Goal: Task Accomplishment & Management: Manage account settings

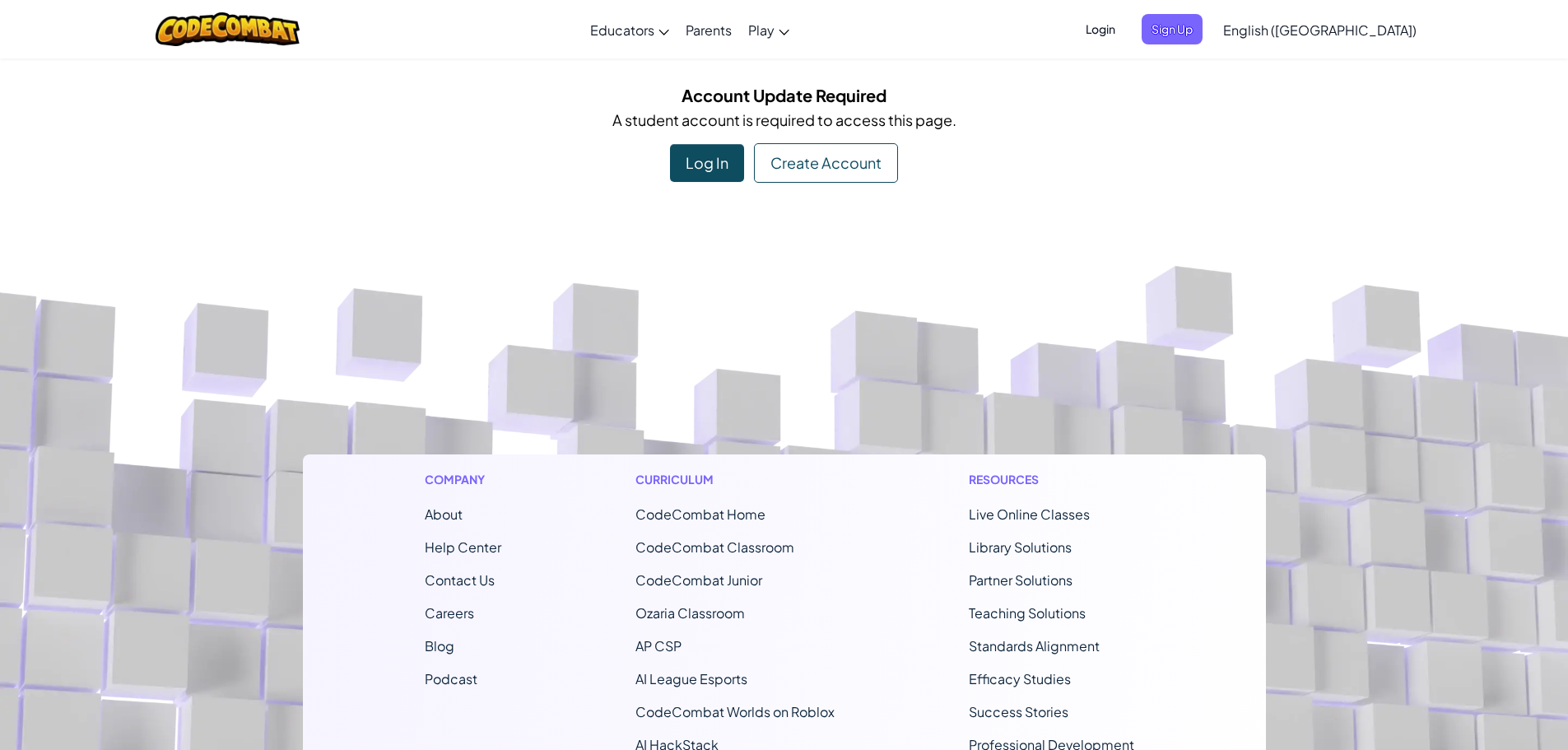
click at [1125, 33] on span "Login" at bounding box center [1101, 28] width 49 height 30
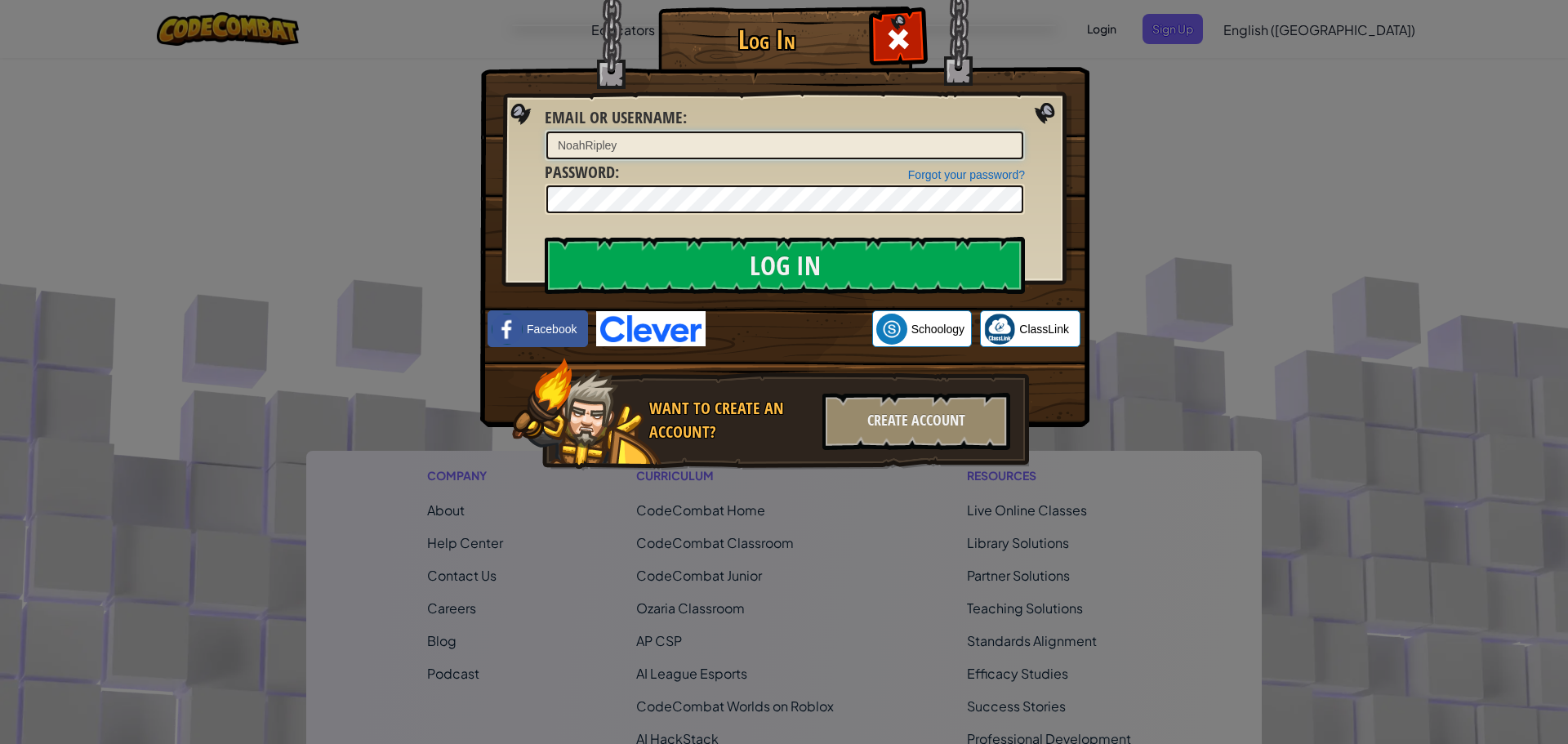
type input "NoahRipley"
click at [706, 261] on input "Log In" at bounding box center [785, 265] width 480 height 57
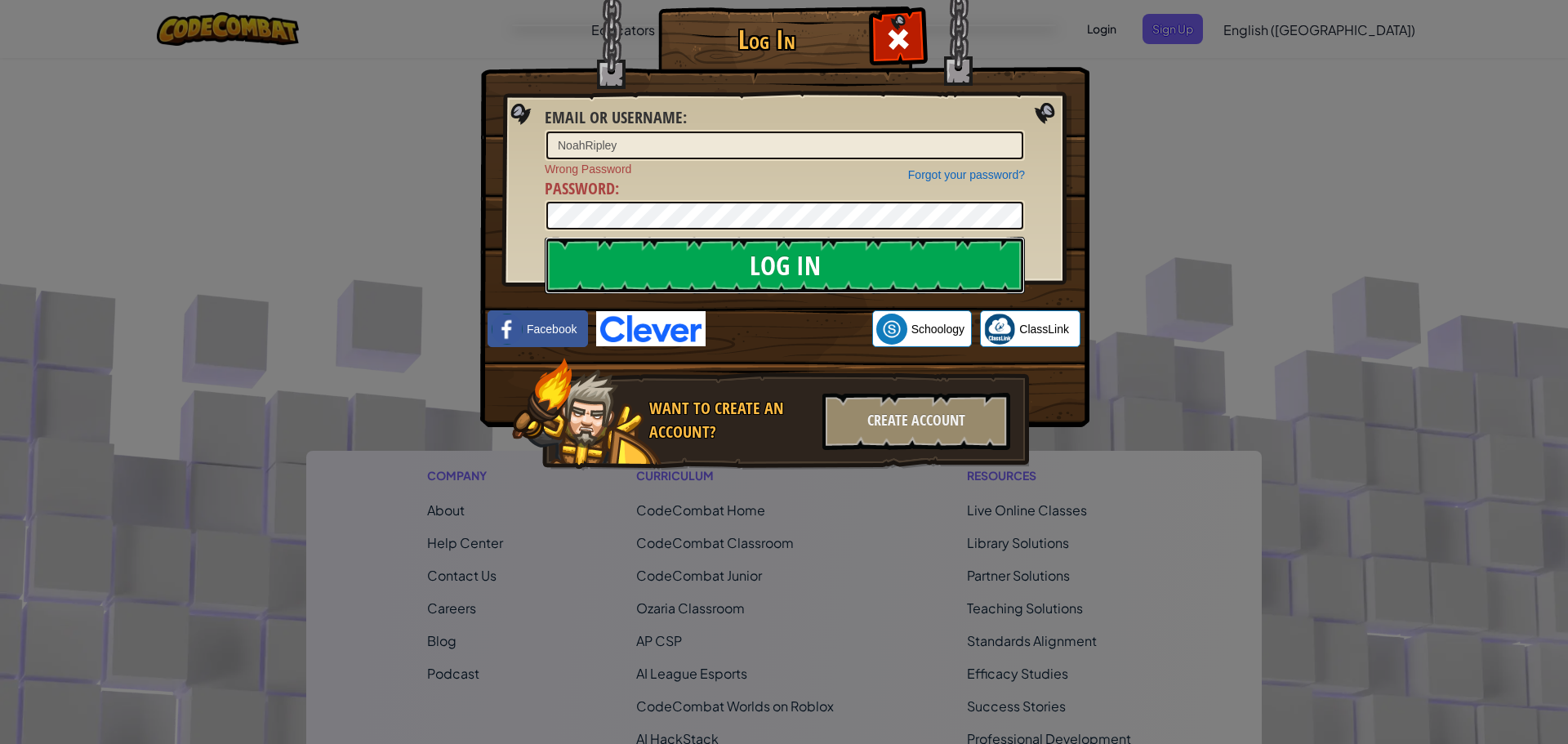
click at [792, 255] on input "Log In" at bounding box center [785, 265] width 480 height 57
click at [658, 323] on img at bounding box center [651, 328] width 110 height 35
click at [1139, 360] on div "Log In Email or Username : [PERSON_NAME] Forgot your password? Wrong Password P…" at bounding box center [784, 372] width 1568 height 744
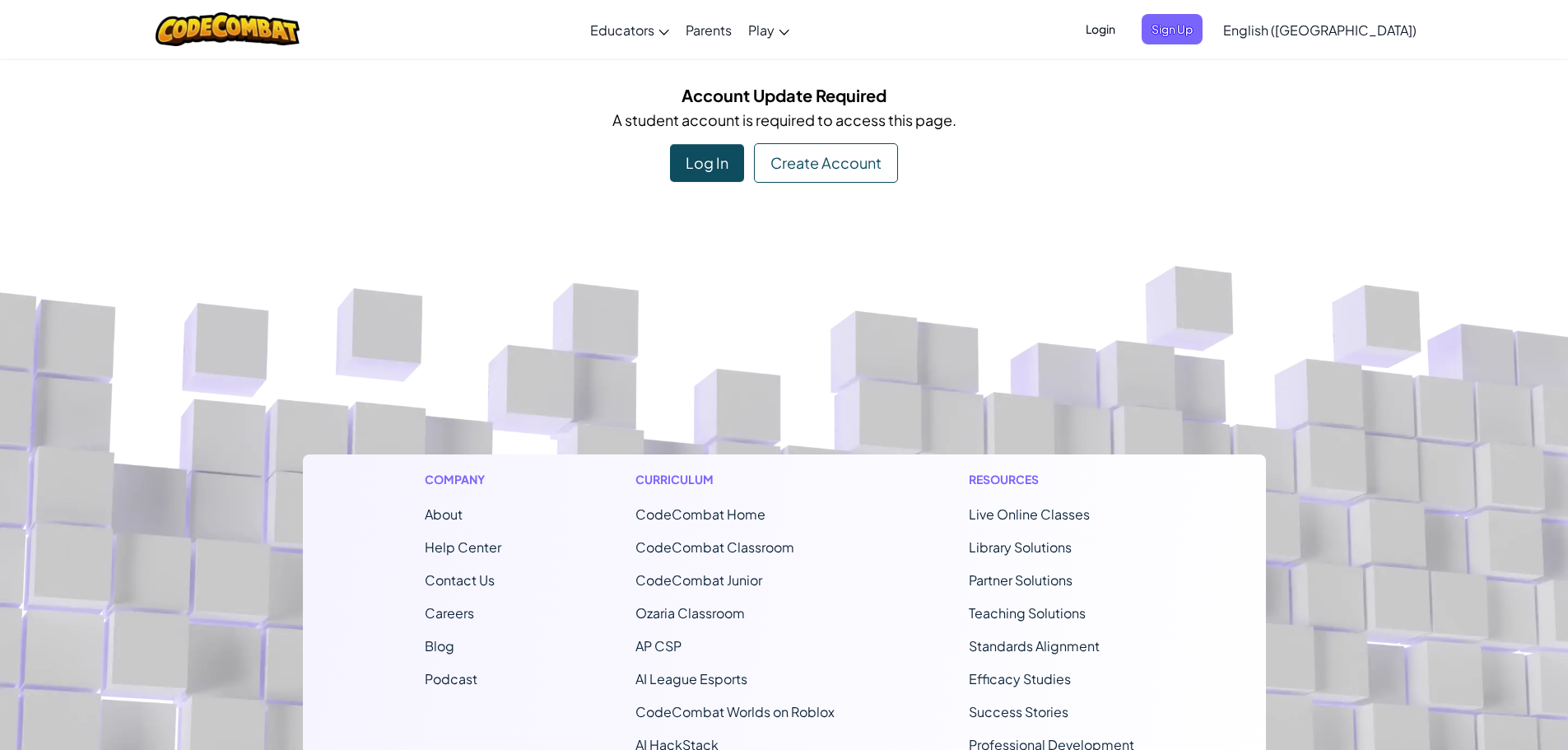
click at [1125, 24] on span "Login" at bounding box center [1101, 28] width 49 height 30
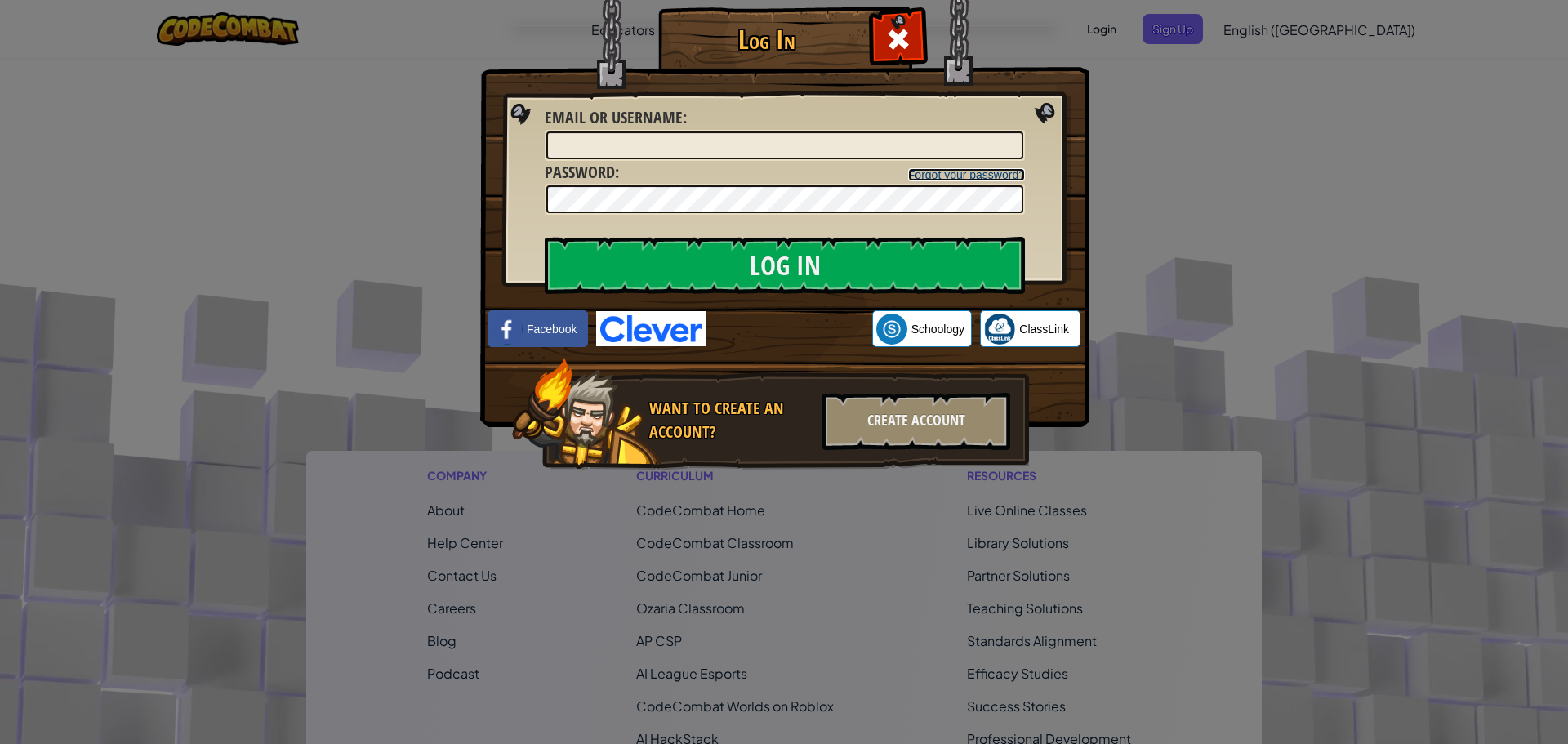
click at [964, 178] on link "Forgot your password?" at bounding box center [967, 174] width 117 height 13
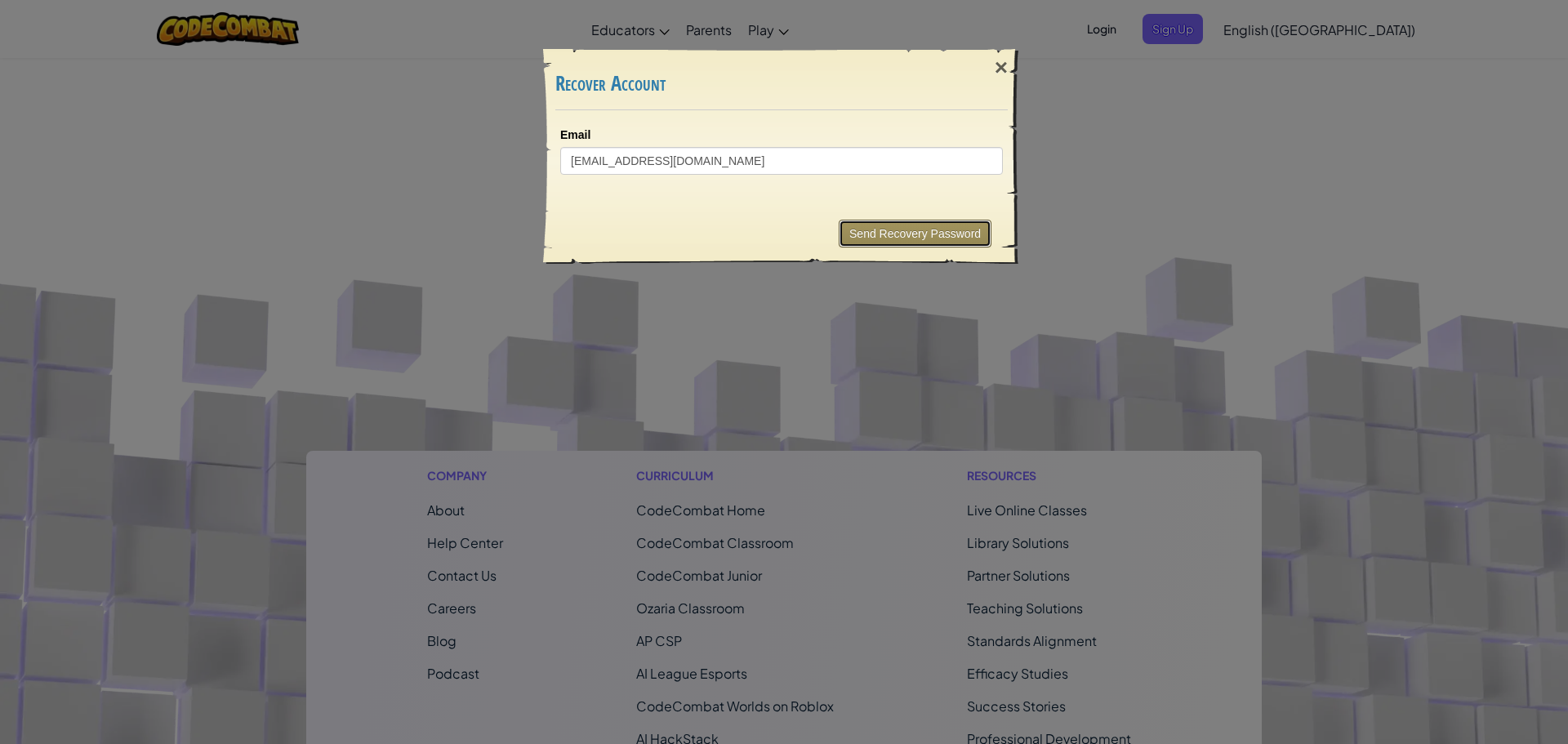
click at [866, 225] on button "Send Recovery Password" at bounding box center [914, 233] width 153 height 28
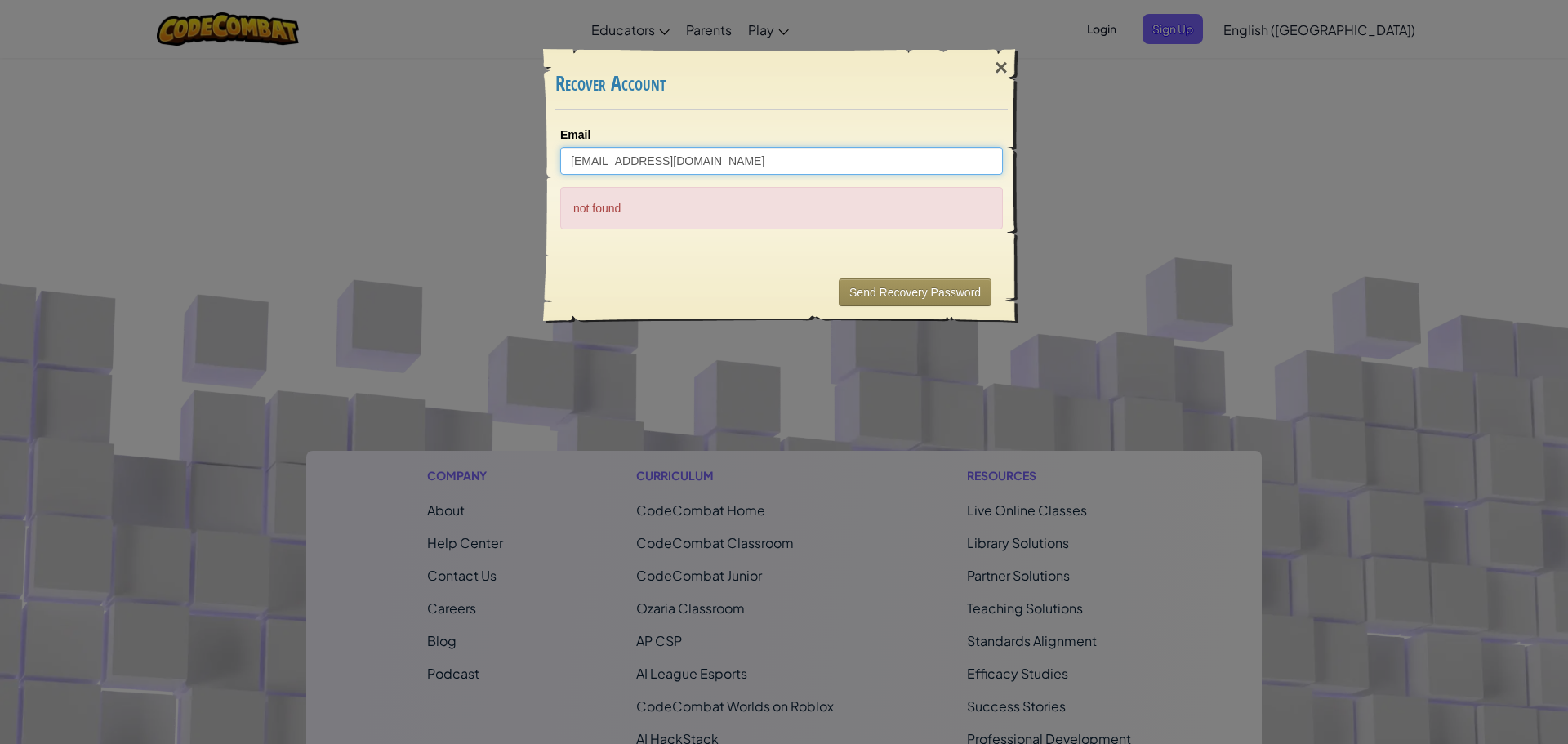
click at [824, 160] on input "[EMAIL_ADDRESS][DOMAIN_NAME]" at bounding box center [782, 160] width 443 height 28
click at [606, 157] on input "[EMAIL_ADDRESS][DOMAIN_NAME]" at bounding box center [782, 160] width 443 height 28
drag, startPoint x: 782, startPoint y: 157, endPoint x: 463, endPoint y: 125, distance: 320.6
click at [463, 125] on div "× Recover Account Email [EMAIL_ADDRESS][DOMAIN_NAME] not found Sending... Send …" at bounding box center [784, 372] width 1568 height 744
paste input "stu."
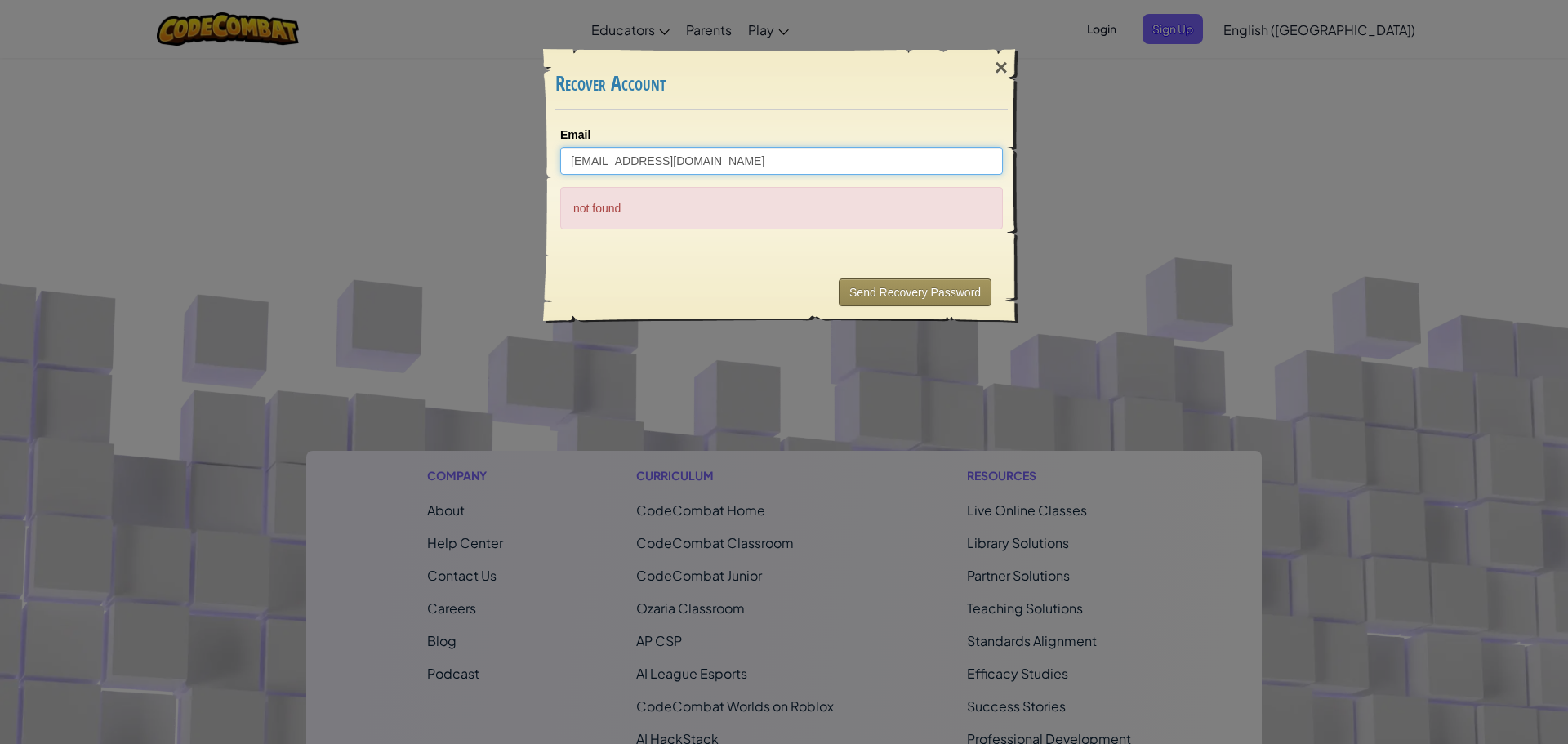
type input "[EMAIL_ADDRESS][DOMAIN_NAME]"
click at [944, 286] on button "Send Recovery Password" at bounding box center [914, 292] width 153 height 28
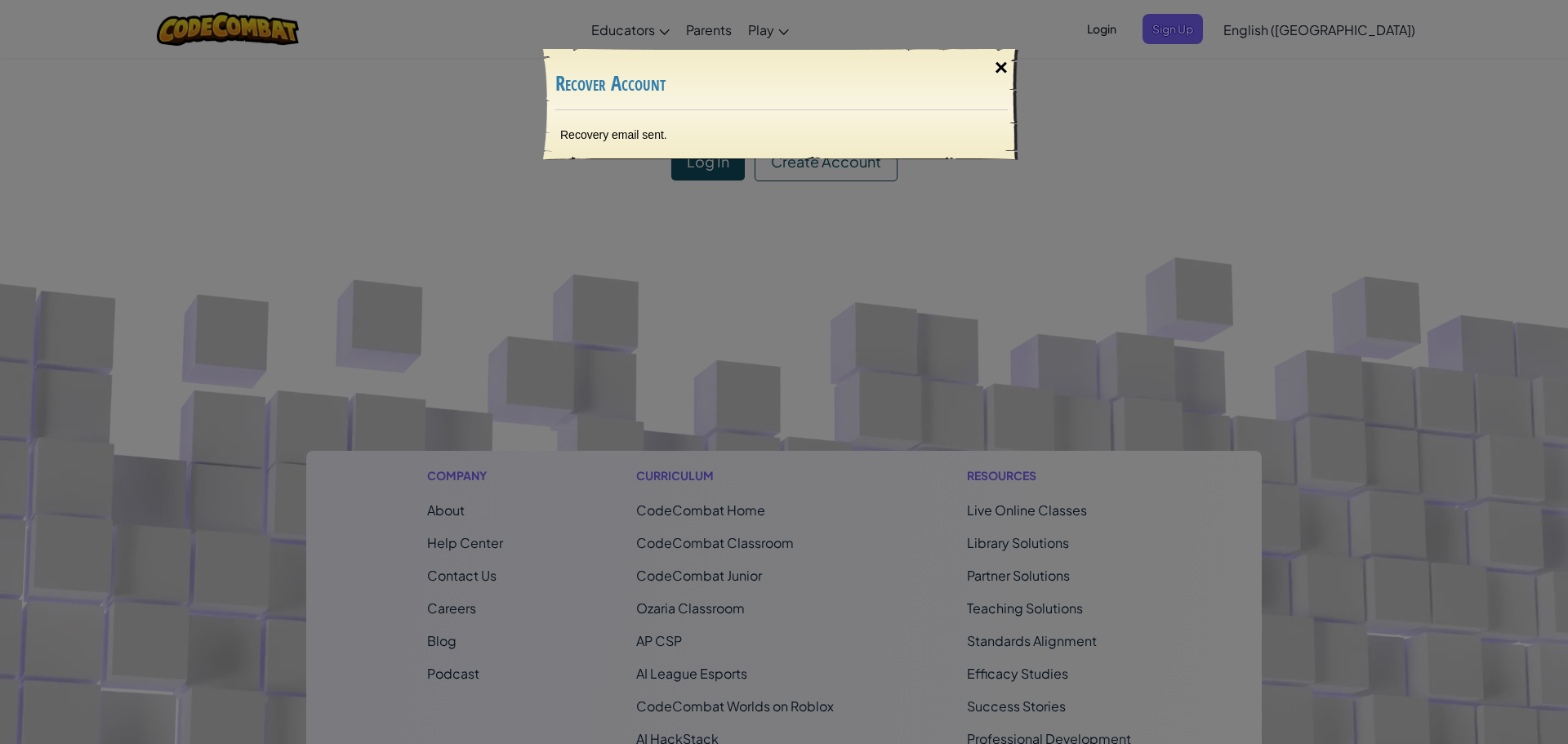
click at [988, 64] on div "×" at bounding box center [1001, 67] width 38 height 48
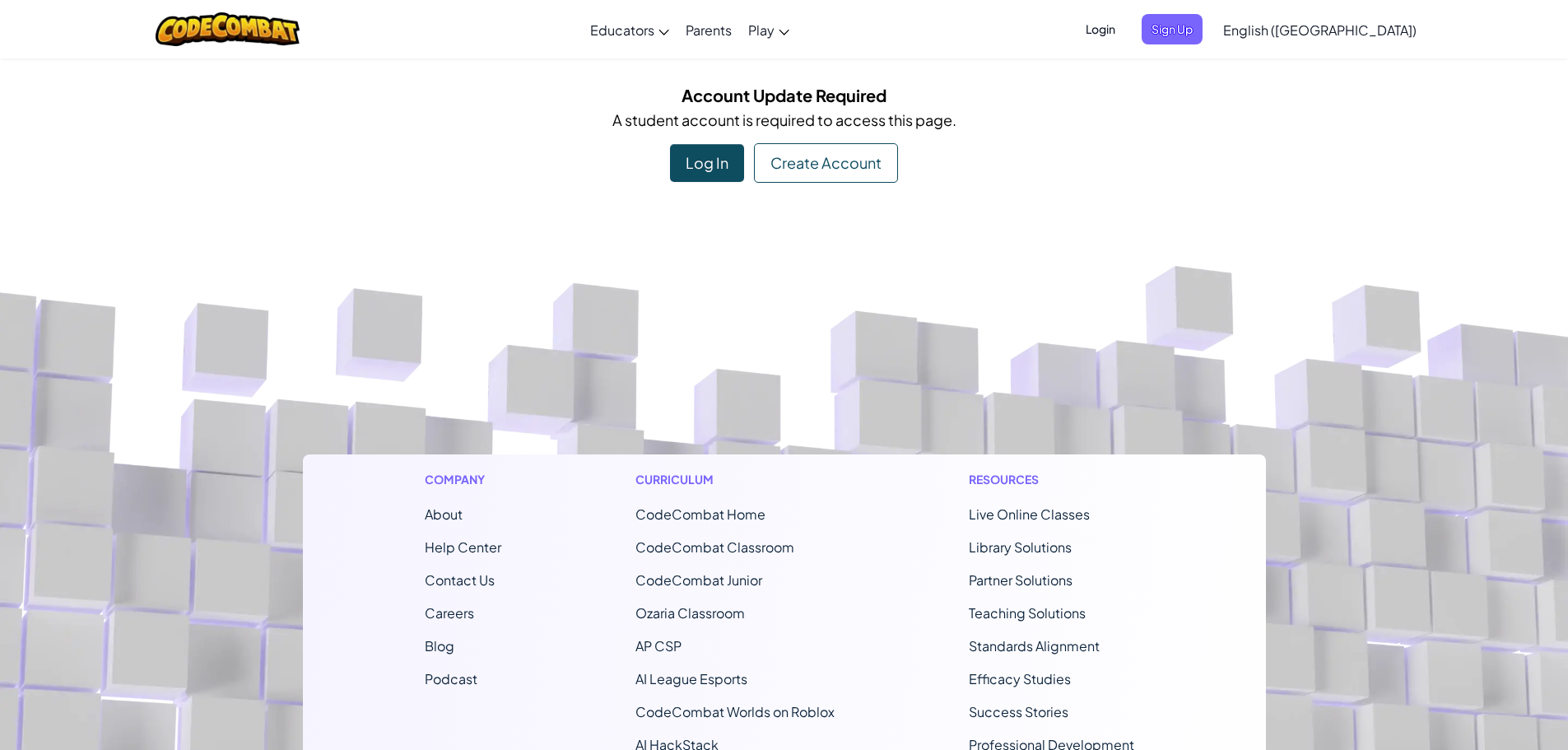
click at [1125, 33] on span "Login" at bounding box center [1101, 28] width 49 height 30
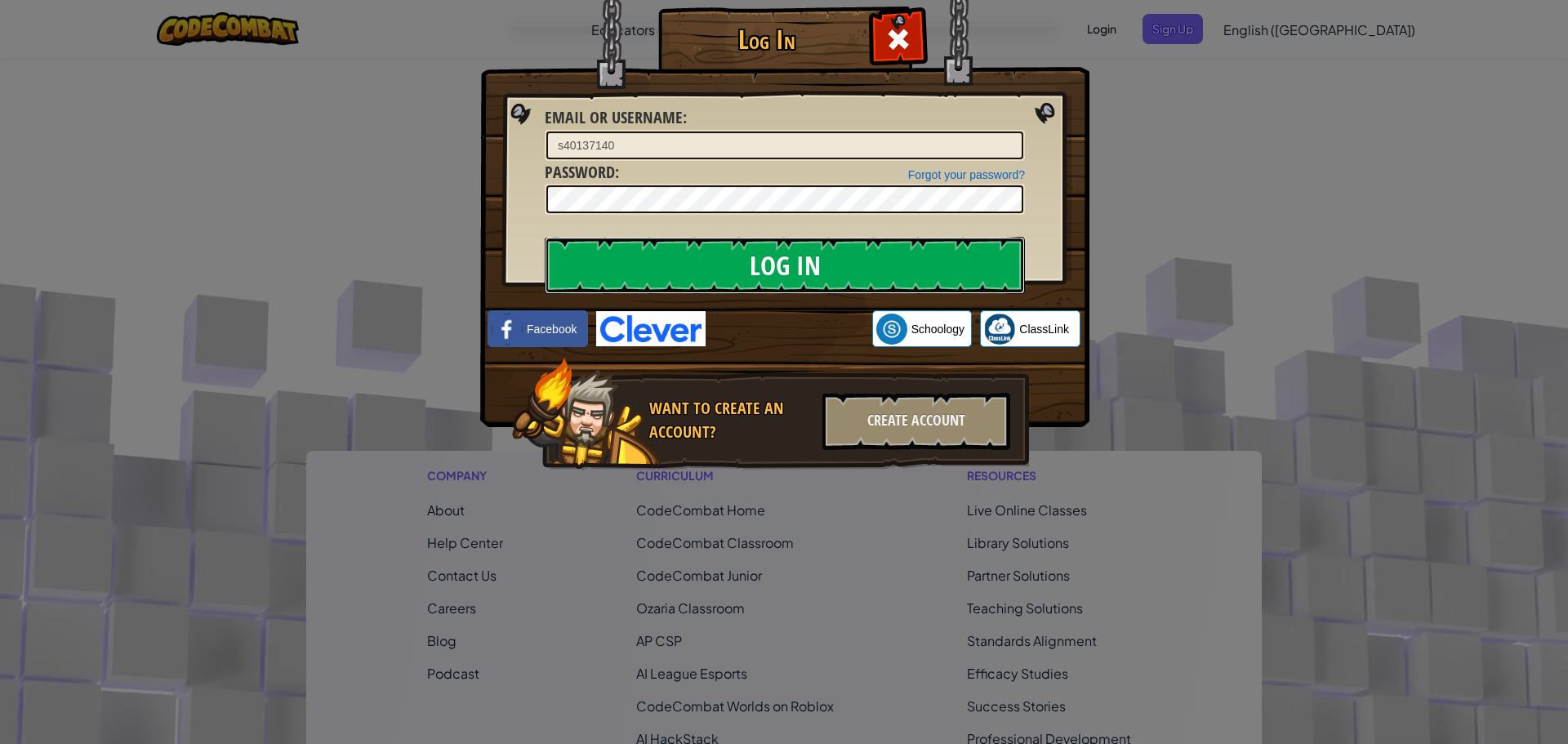
click at [789, 254] on input "Log In" at bounding box center [785, 265] width 480 height 57
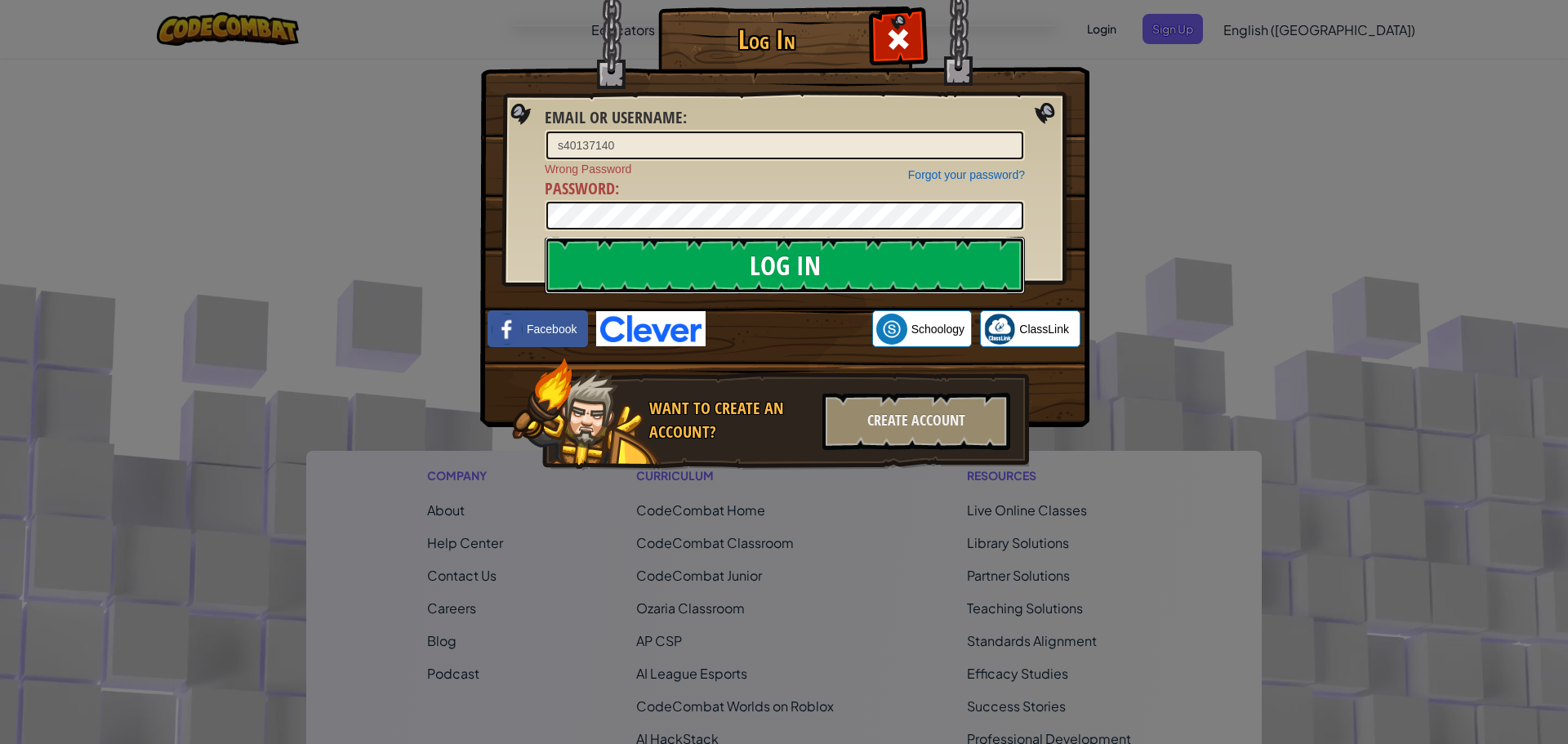
click at [843, 252] on input "Log In" at bounding box center [785, 265] width 480 height 57
click at [747, 151] on input "s40137140" at bounding box center [784, 145] width 477 height 28
type input "[EMAIL_ADDRESS][DOMAIN_NAME]"
click at [714, 271] on input "Log In" at bounding box center [785, 265] width 480 height 57
click at [545, 237] on input "Log In" at bounding box center [785, 265] width 480 height 57
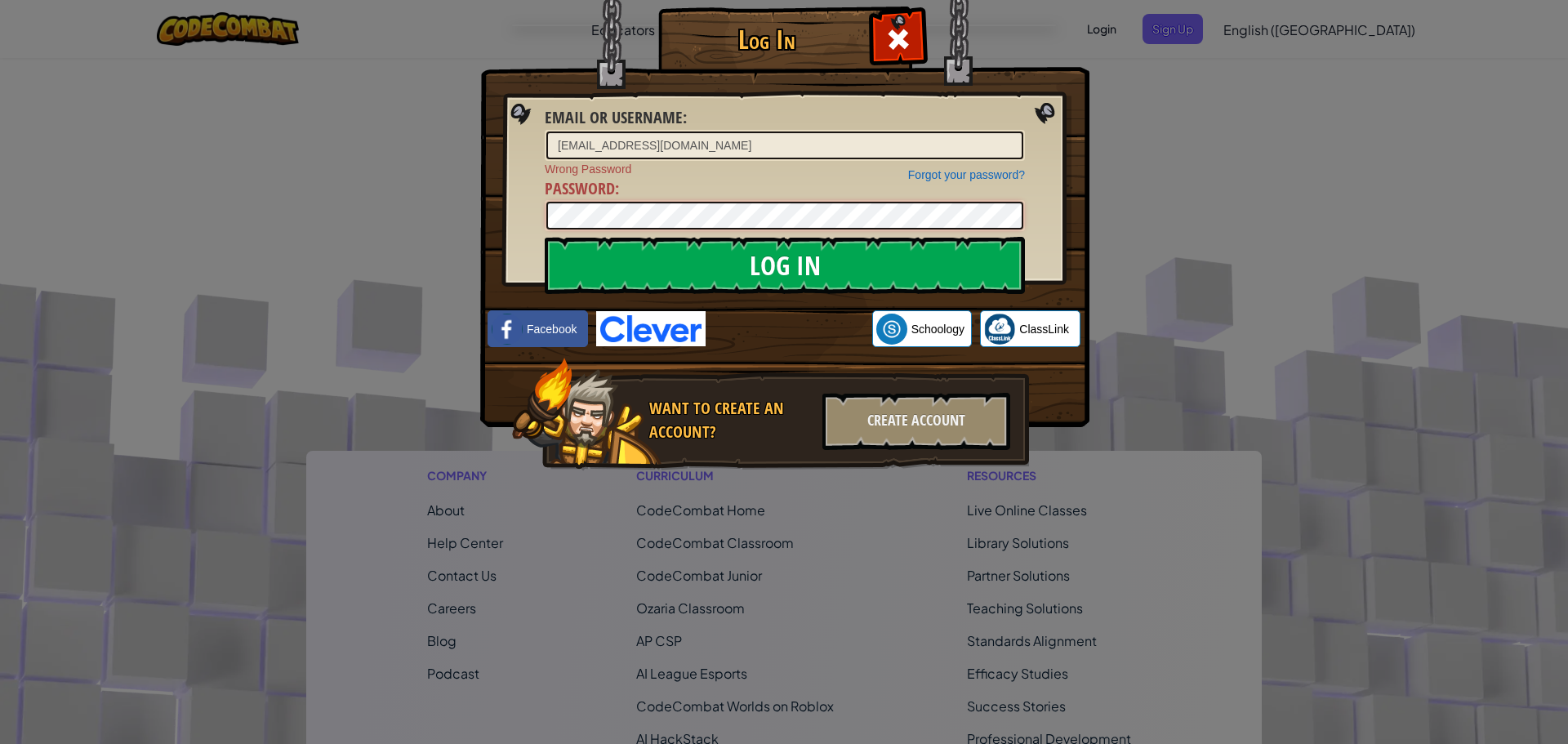
click at [545, 237] on input "Log In" at bounding box center [785, 265] width 480 height 57
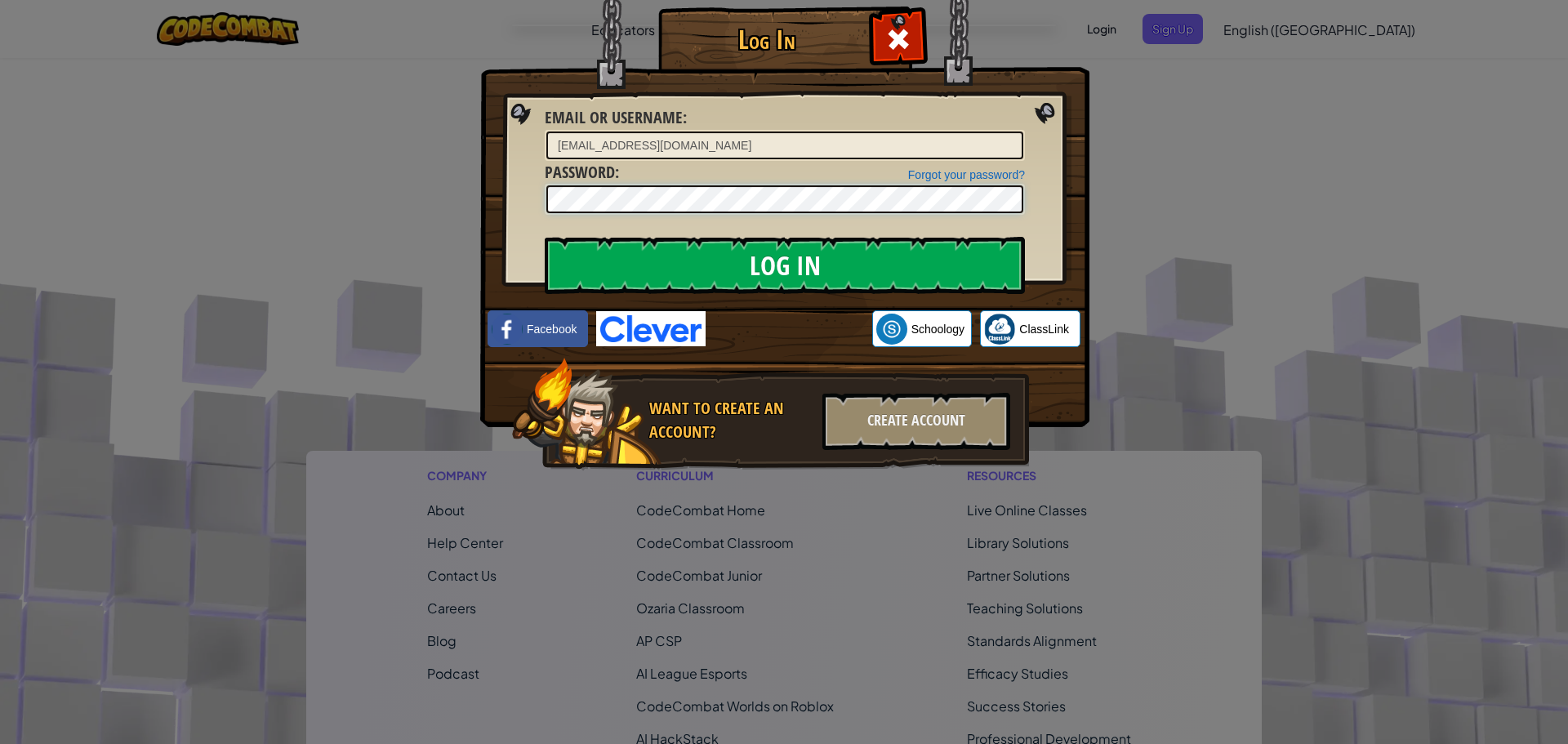
click at [545, 237] on input "Log In" at bounding box center [785, 265] width 480 height 57
